Goal: Task Accomplishment & Management: Manage account settings

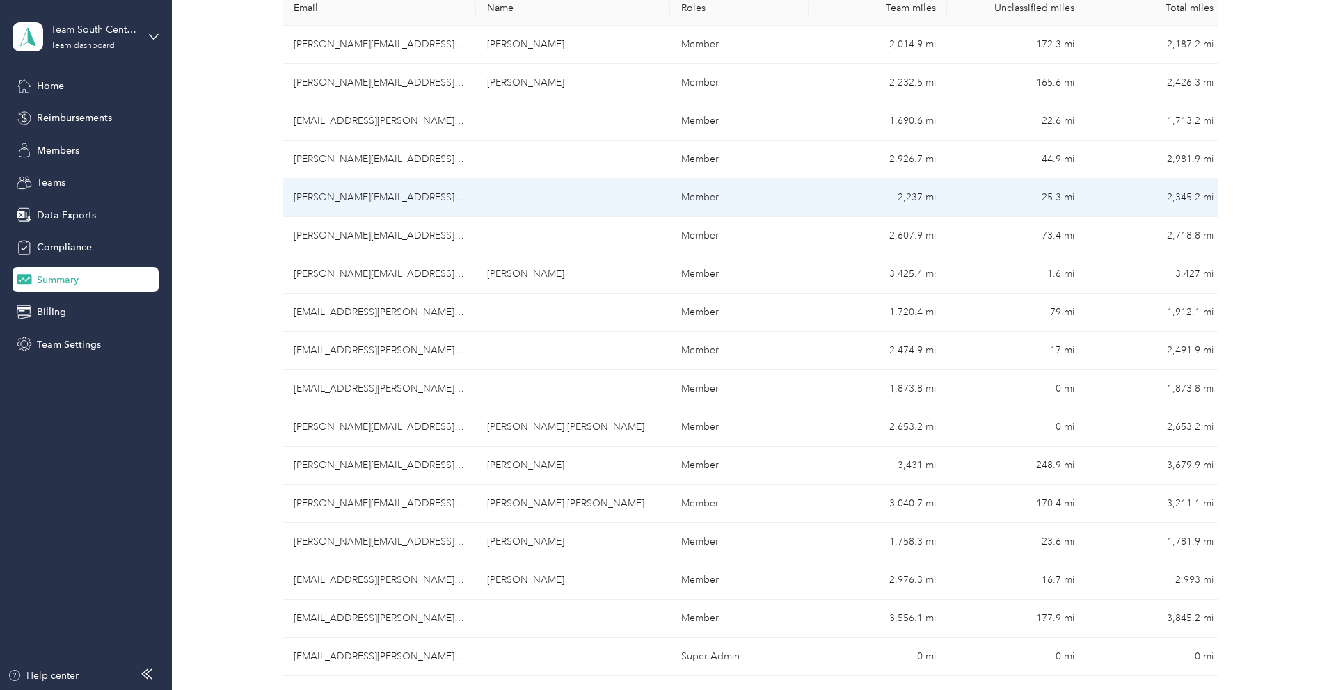
scroll to position [258, 0]
click at [423, 200] on td "[PERSON_NAME][EMAIL_ADDRESS][PERSON_NAME][DOMAIN_NAME]" at bounding box center [380, 201] width 194 height 38
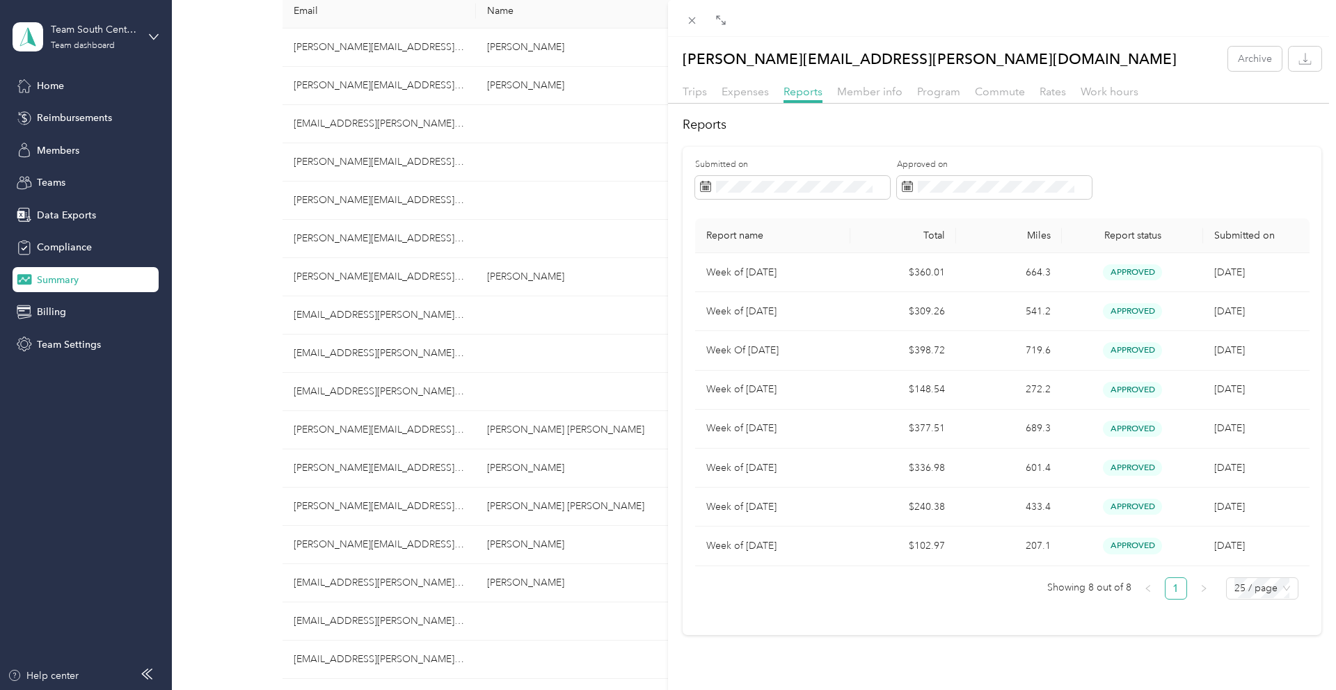
click at [717, 21] on icon at bounding box center [721, 20] width 11 height 11
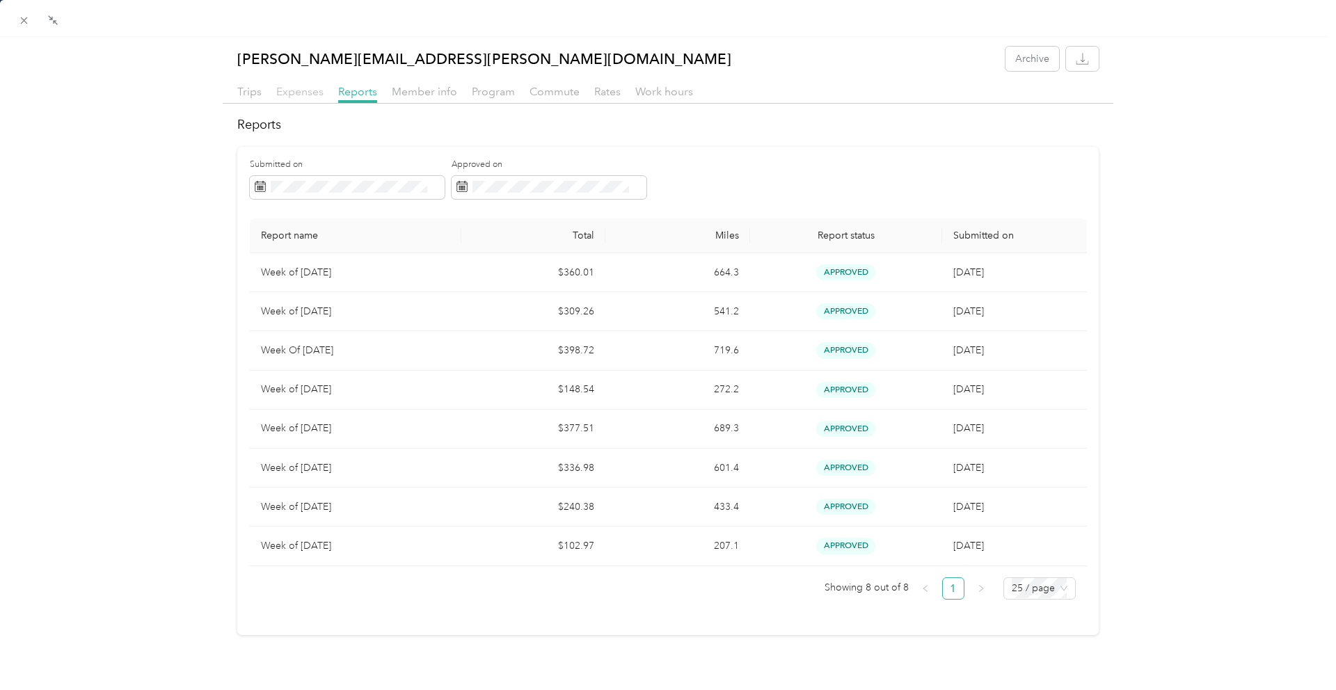
click at [302, 95] on span "Expenses" at bounding box center [299, 91] width 47 height 13
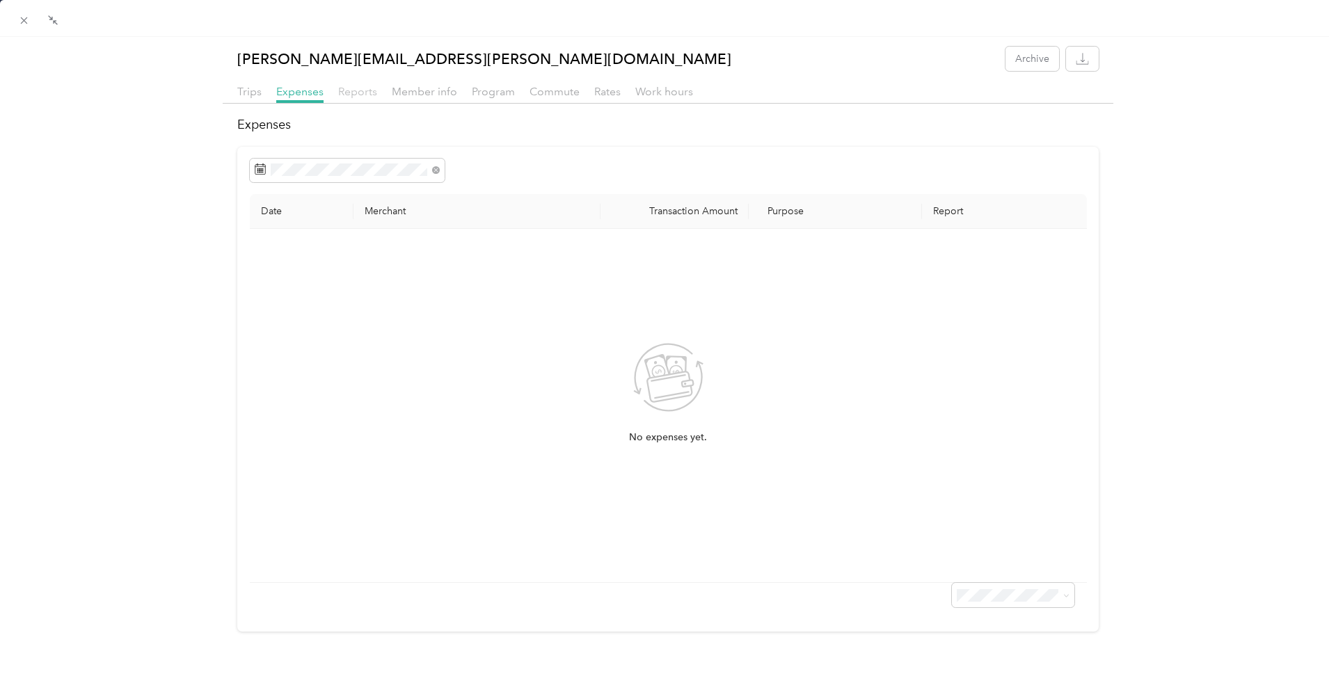
drag, startPoint x: 343, startPoint y: 90, endPoint x: 361, endPoint y: 106, distance: 23.6
click at [343, 90] on span "Reports" at bounding box center [357, 91] width 39 height 13
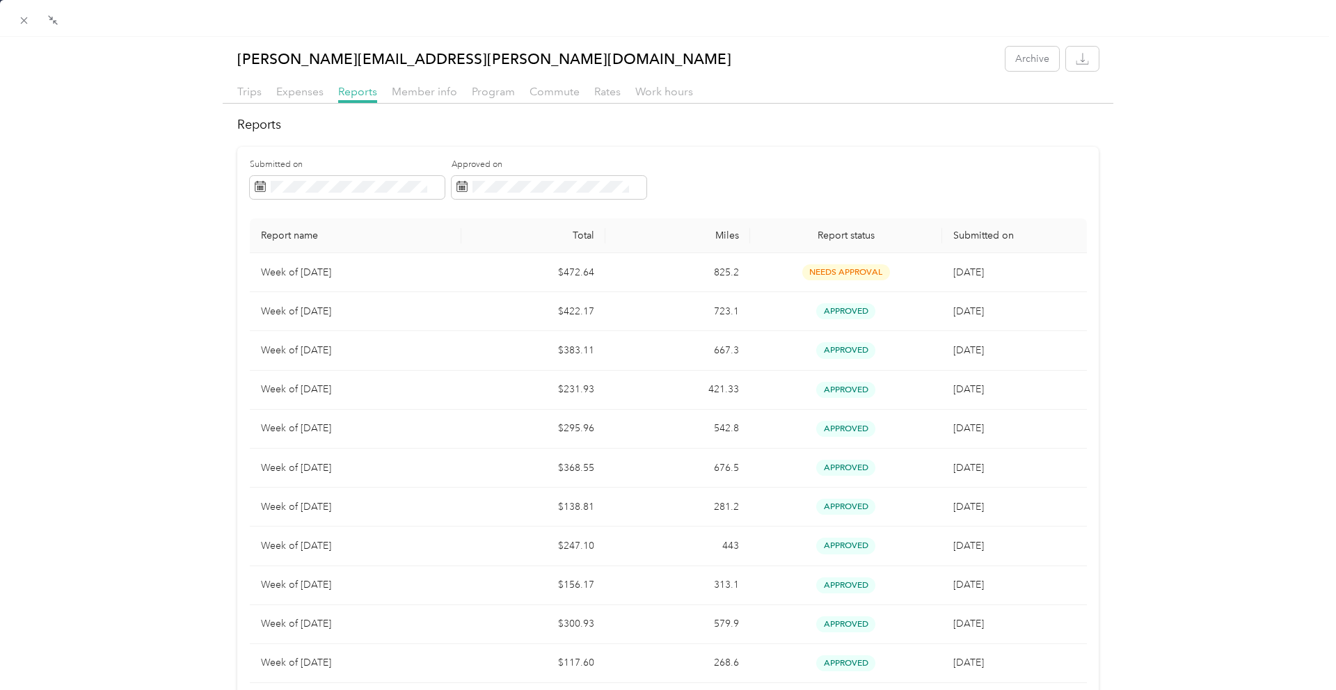
click at [667, 275] on div at bounding box center [663, 345] width 10 height 690
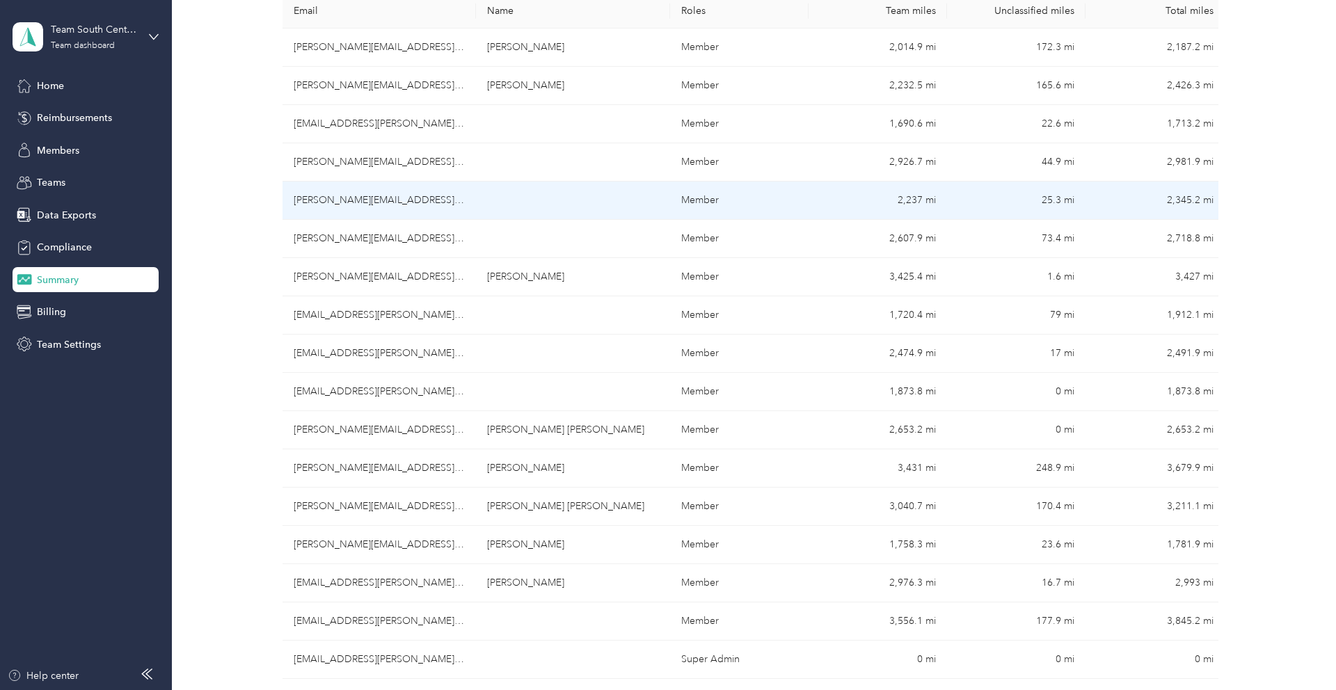
click at [365, 208] on td "[PERSON_NAME][EMAIL_ADDRESS][PERSON_NAME][DOMAIN_NAME]" at bounding box center [380, 201] width 194 height 38
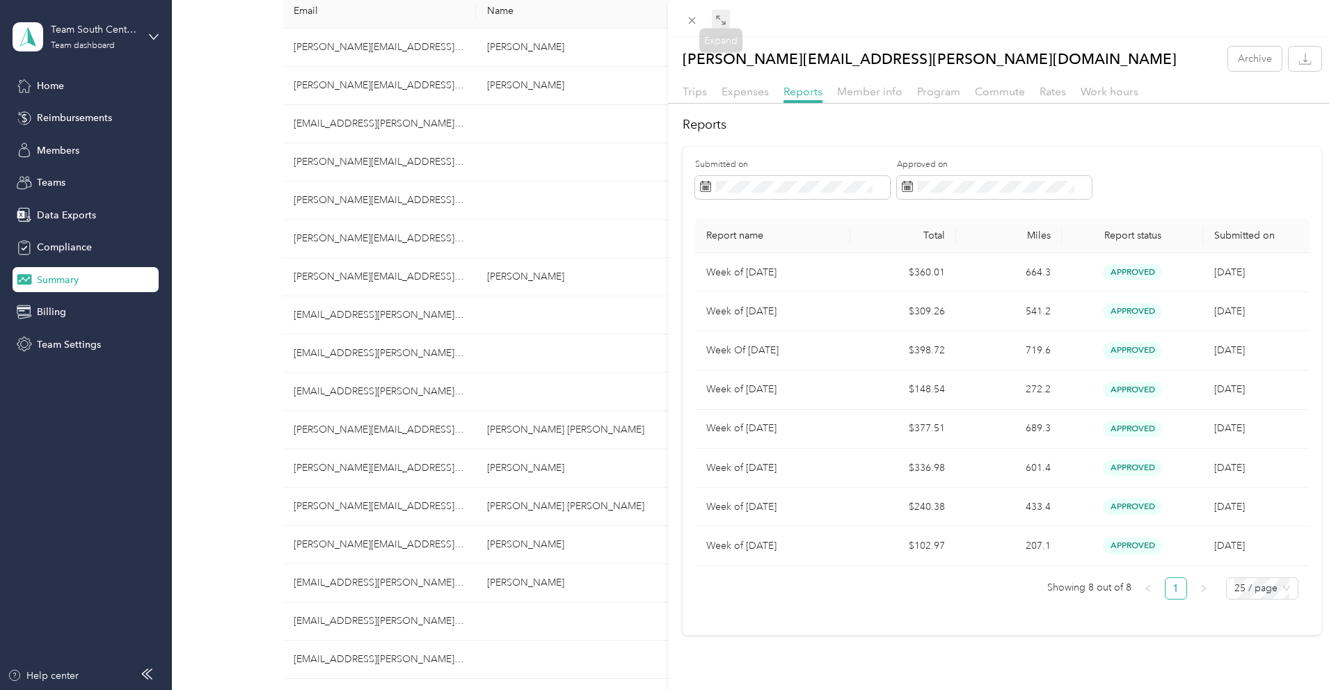
click at [723, 20] on icon at bounding box center [721, 20] width 11 height 11
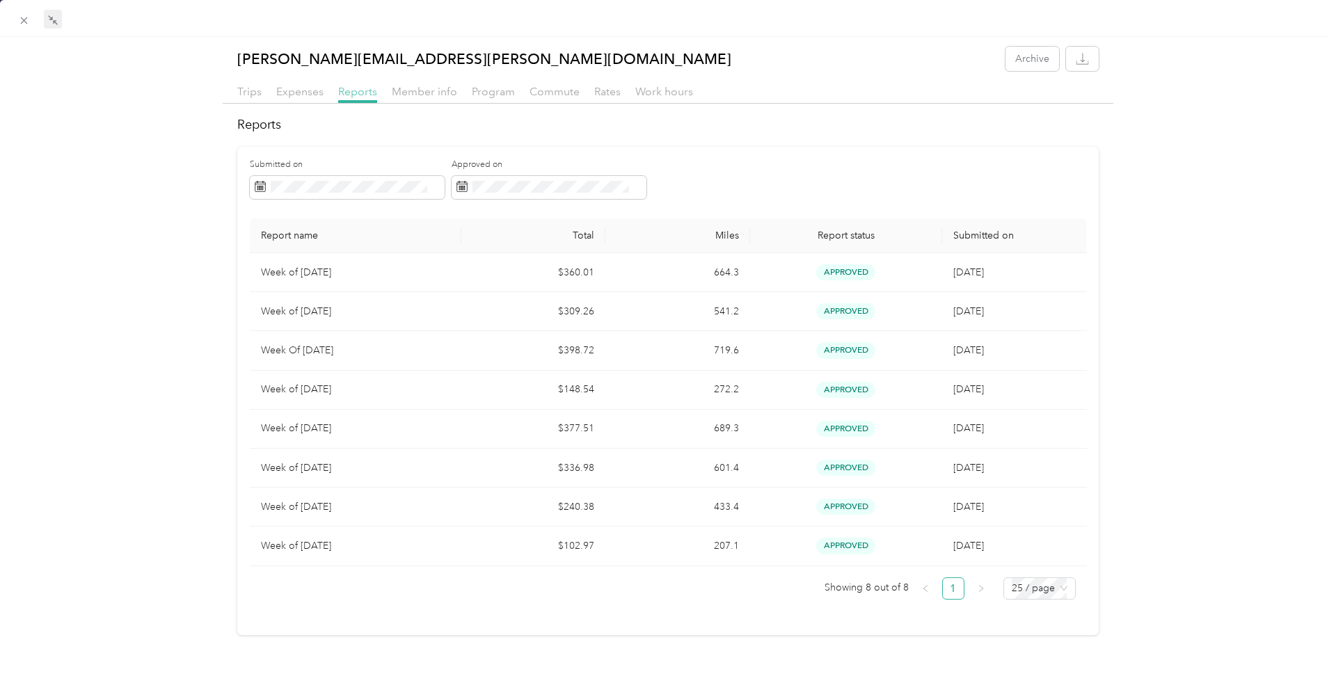
click at [348, 94] on span "Reports" at bounding box center [357, 91] width 39 height 13
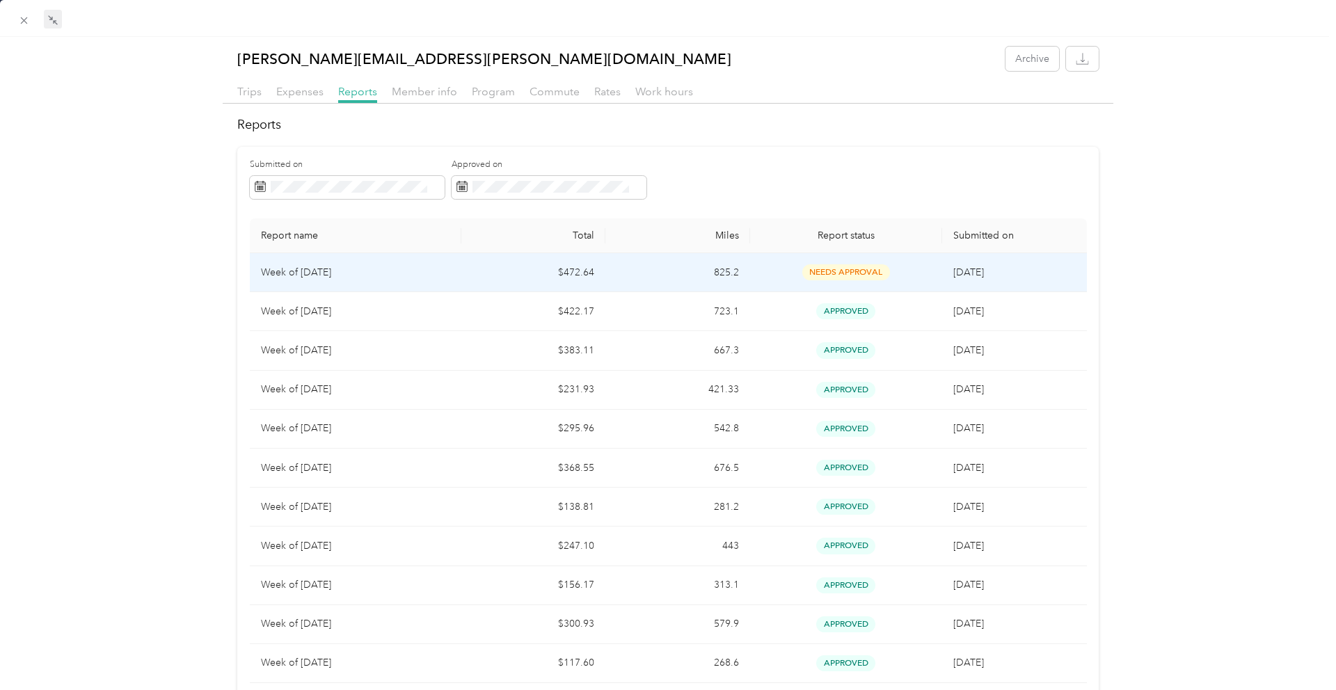
click at [516, 274] on td "$472.64" at bounding box center [533, 272] width 144 height 39
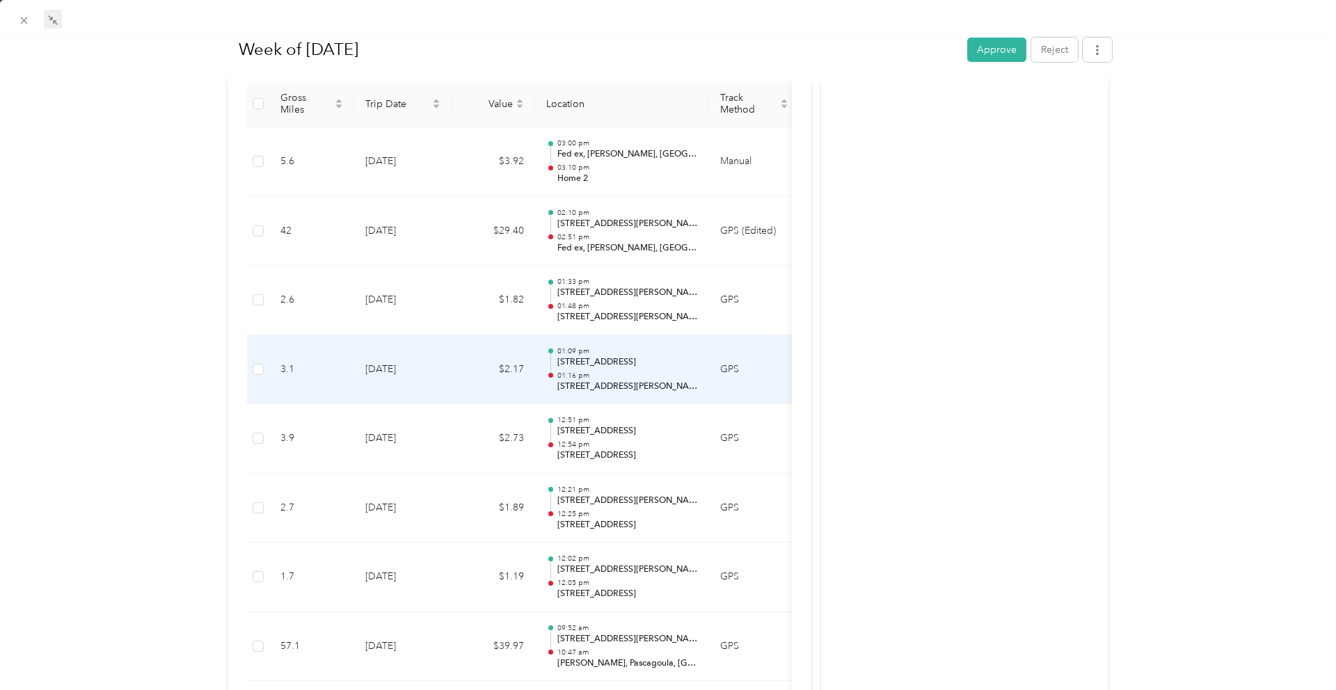
scroll to position [413, 0]
